Goal: Navigation & Orientation: Find specific page/section

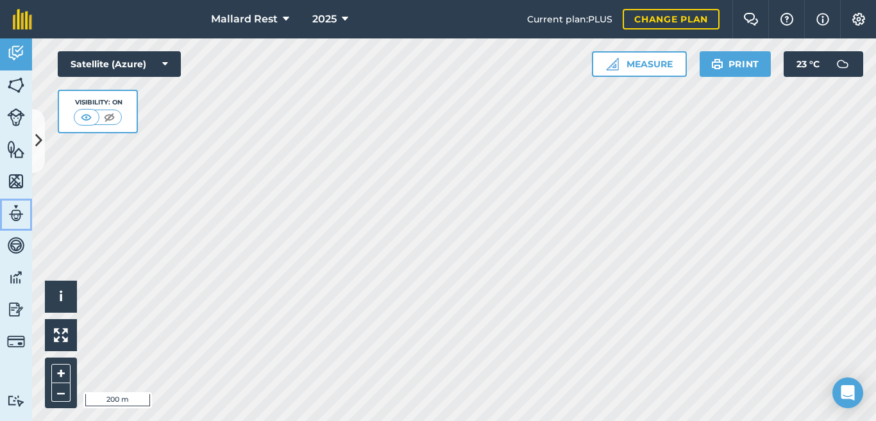
click at [21, 212] on img at bounding box center [16, 213] width 18 height 19
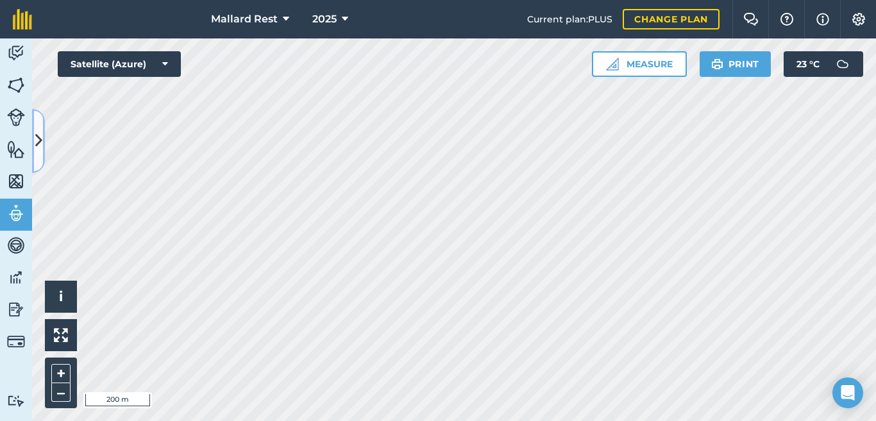
click at [42, 141] on icon at bounding box center [38, 140] width 7 height 22
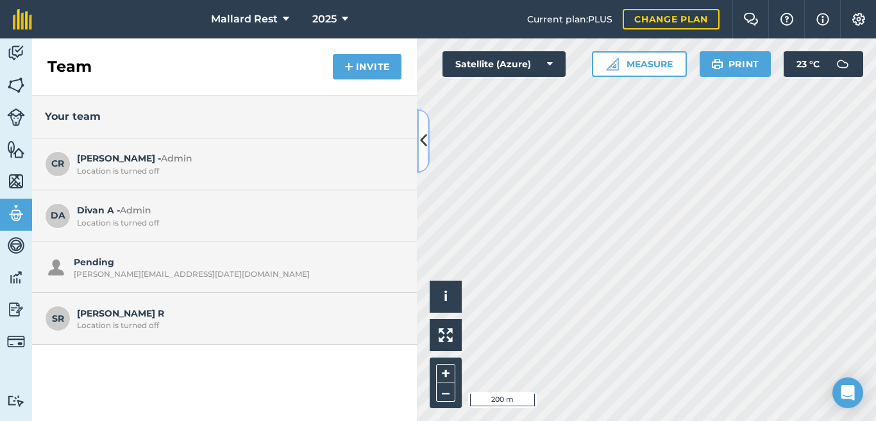
click at [423, 137] on icon at bounding box center [423, 140] width 7 height 22
click at [15, 47] on img at bounding box center [16, 53] width 18 height 19
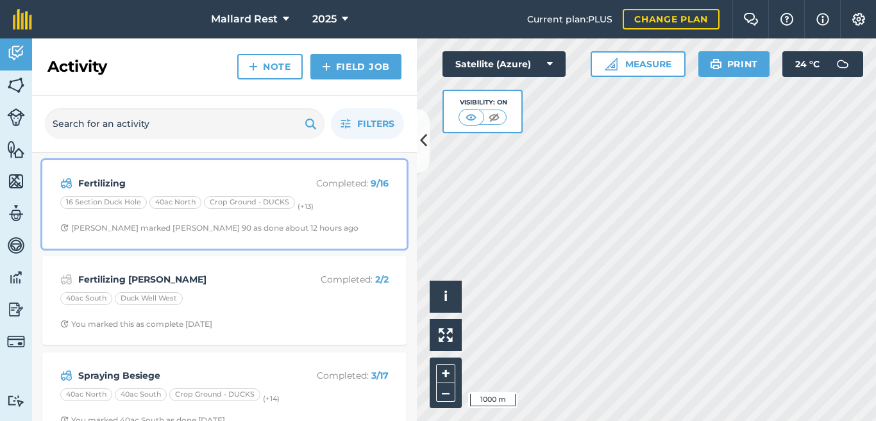
click at [96, 172] on div "Fertilizing Completed : 9 / 16 16 Section Duck Hole 40ac North Crop Ground - DU…" at bounding box center [224, 204] width 349 height 73
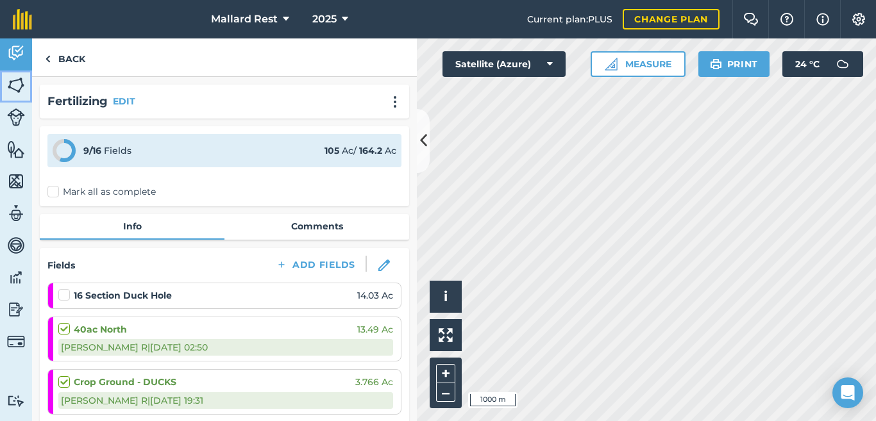
click at [17, 81] on img at bounding box center [16, 85] width 18 height 19
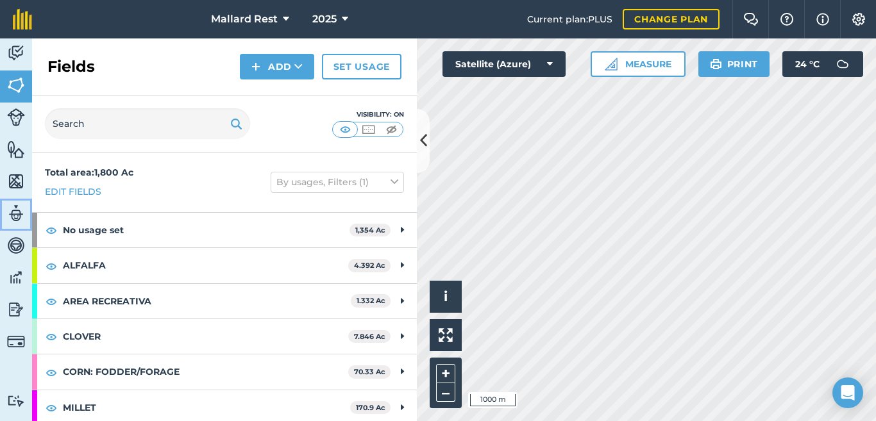
click at [12, 208] on img at bounding box center [16, 213] width 18 height 19
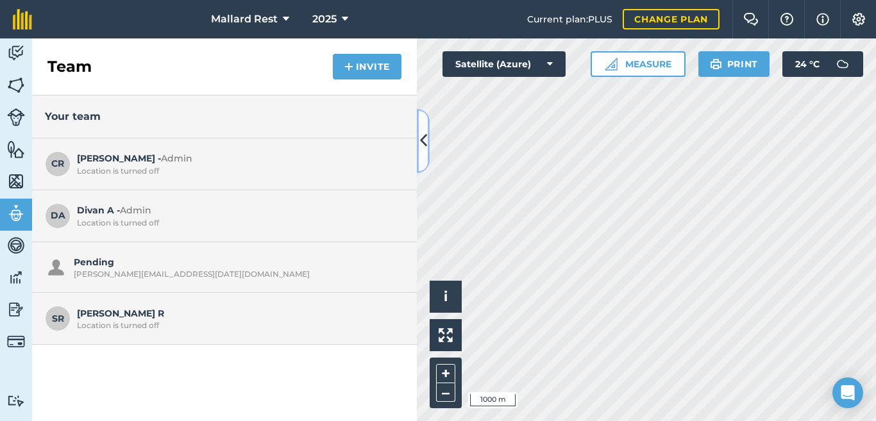
click at [421, 127] on button at bounding box center [423, 141] width 13 height 64
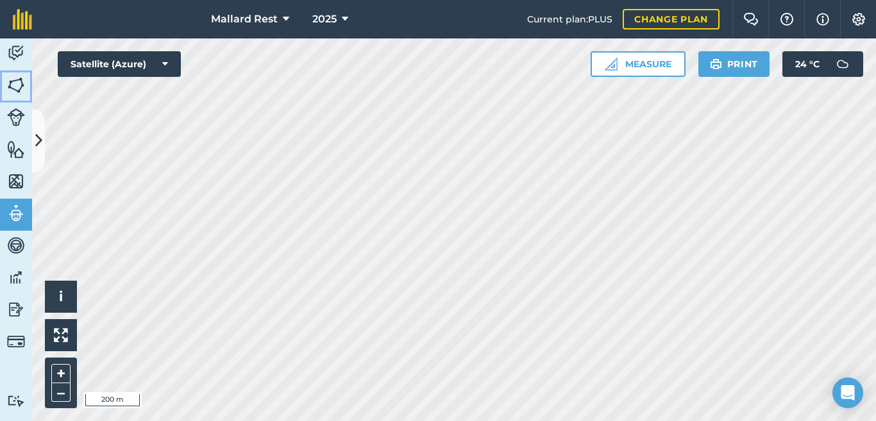
click at [15, 85] on img at bounding box center [16, 85] width 18 height 19
click at [13, 214] on img at bounding box center [16, 213] width 18 height 19
click at [22, 55] on img at bounding box center [16, 53] width 18 height 19
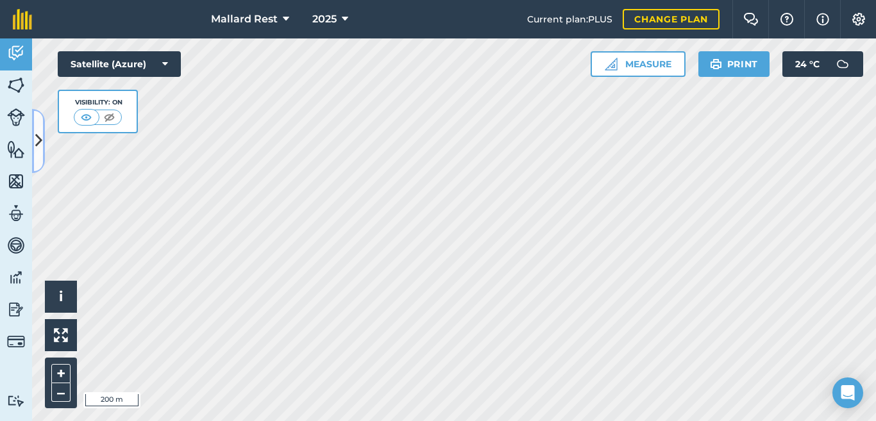
click at [41, 124] on button at bounding box center [38, 141] width 13 height 64
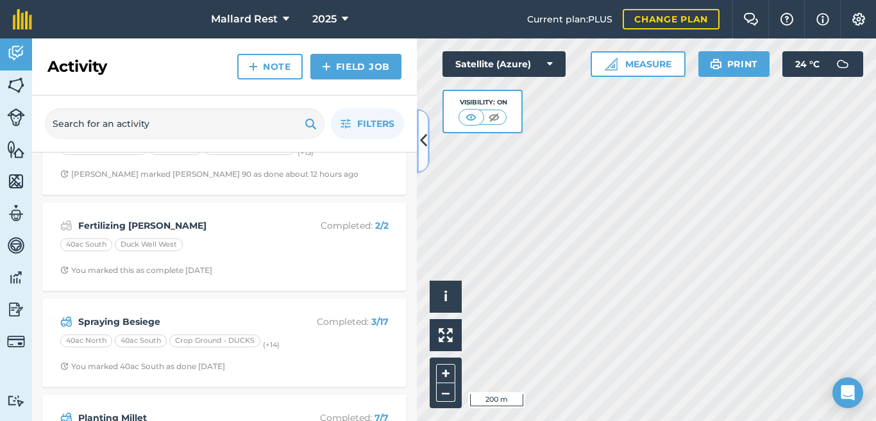
scroll to position [85, 0]
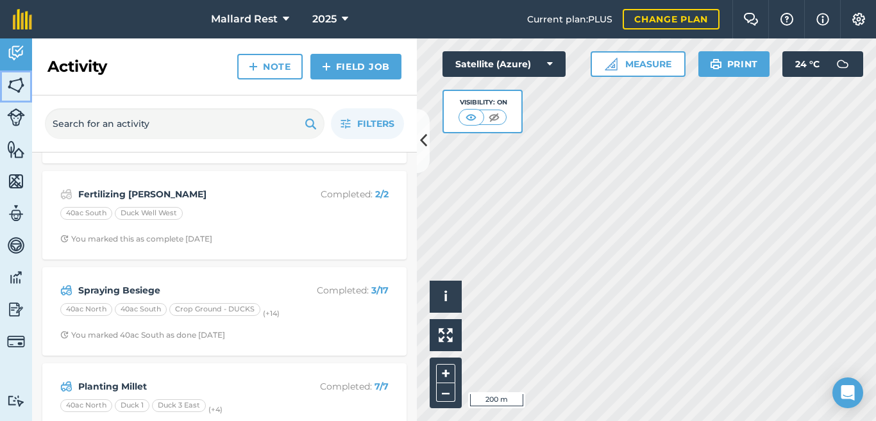
drag, startPoint x: 12, startPoint y: 89, endPoint x: 18, endPoint y: 88, distance: 6.5
click at [12, 89] on img at bounding box center [16, 85] width 18 height 19
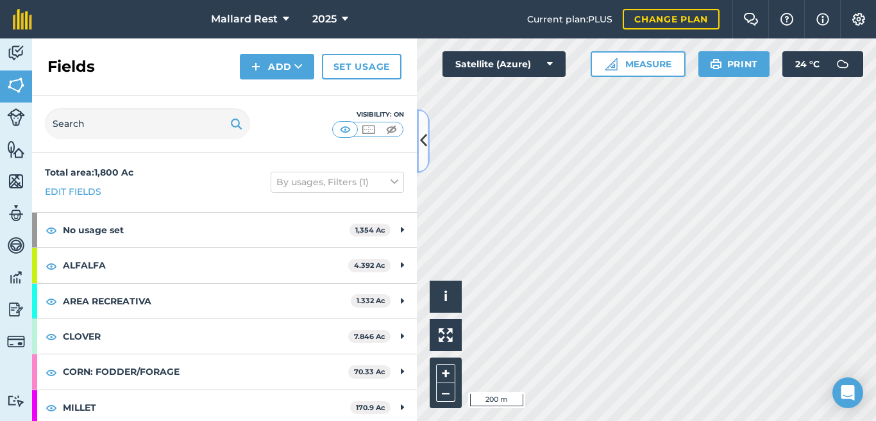
click at [424, 138] on icon at bounding box center [423, 140] width 7 height 22
